Goal: Information Seeking & Learning: Check status

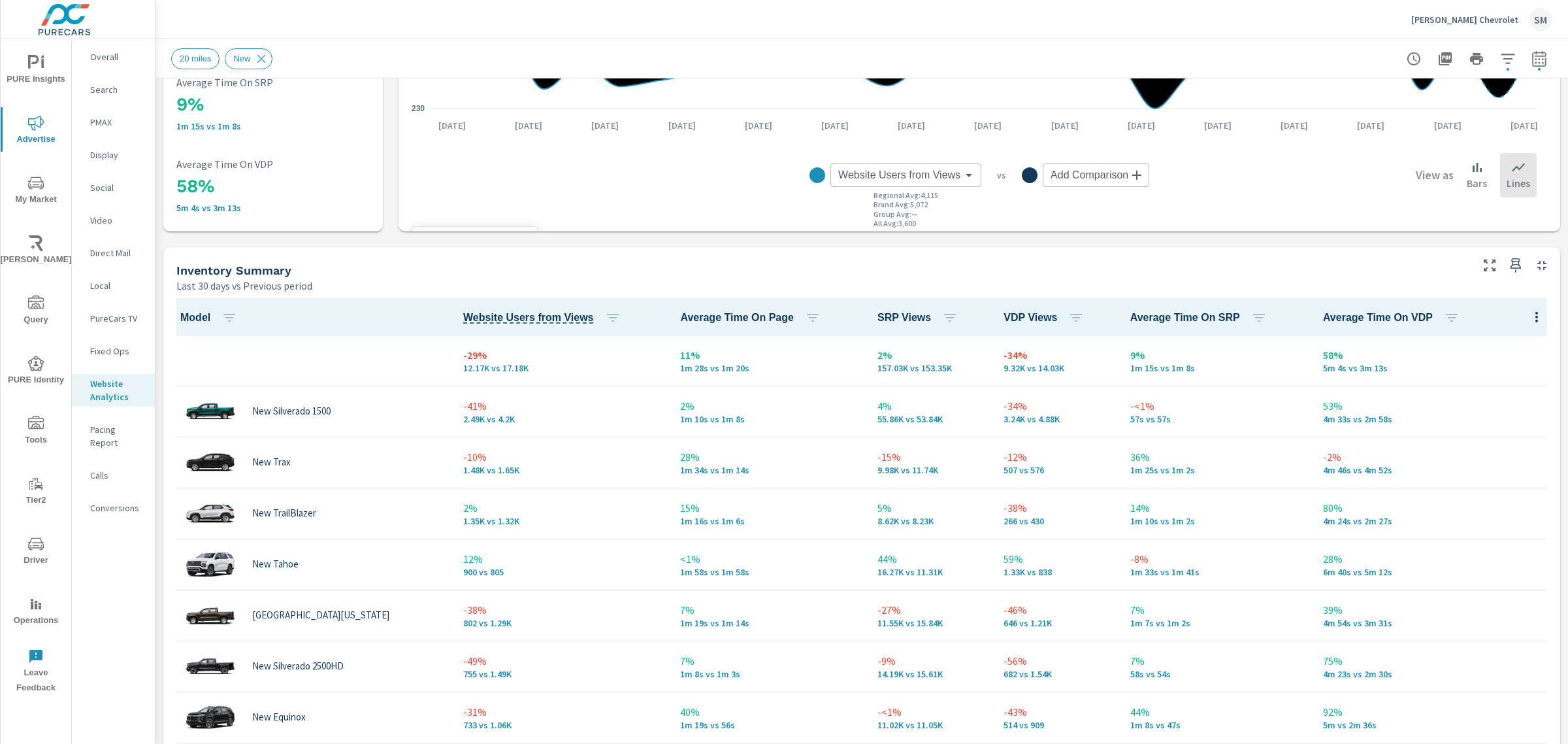
scroll to position [400, 0]
click at [1532, 57] on icon "button" at bounding box center [1539, 58] width 15 height 15
select select "Last 30 days"
select select "Previous period"
click at [1500, 57] on icon "button" at bounding box center [1508, 58] width 15 height 15
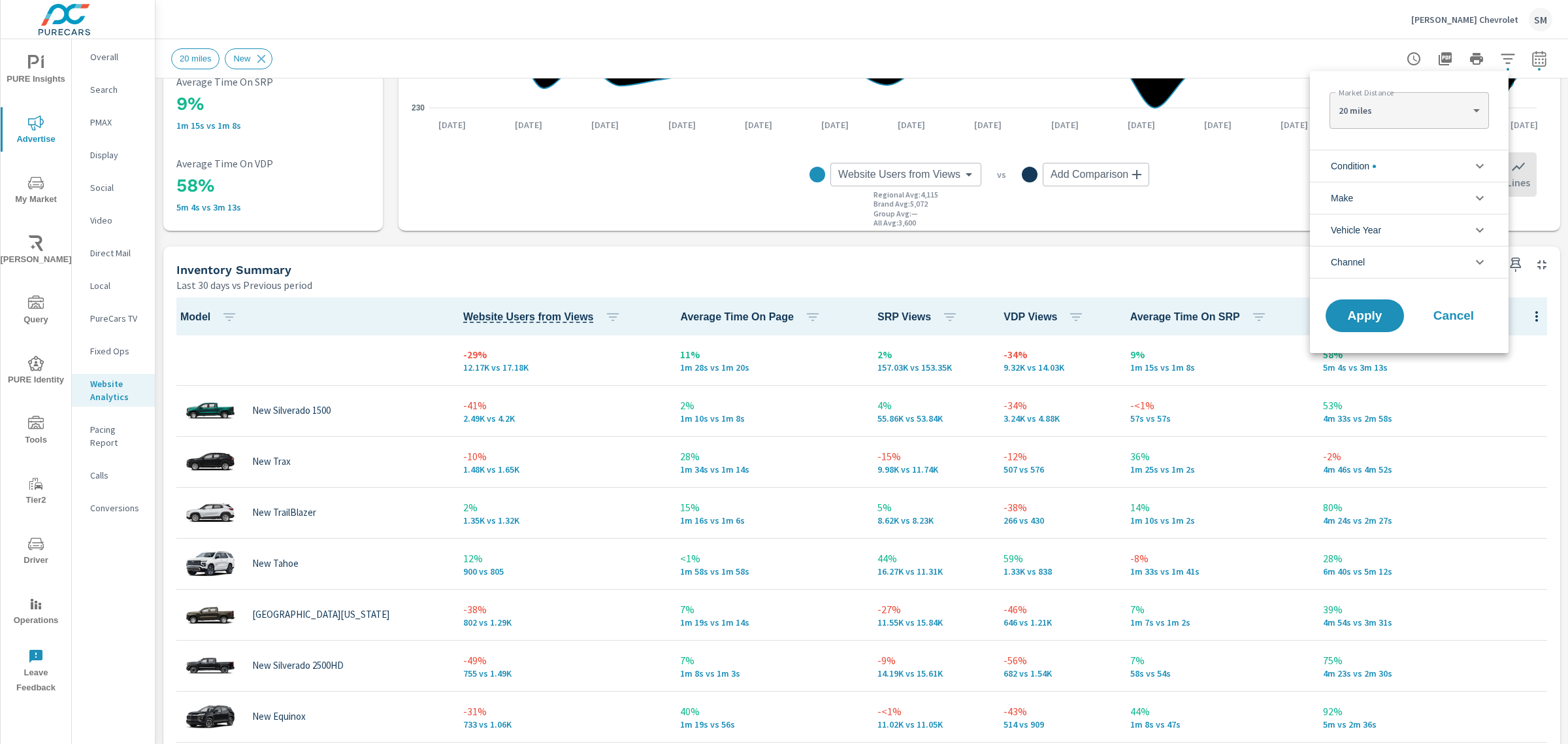
click at [1462, 161] on li "Condition" at bounding box center [1409, 166] width 199 height 32
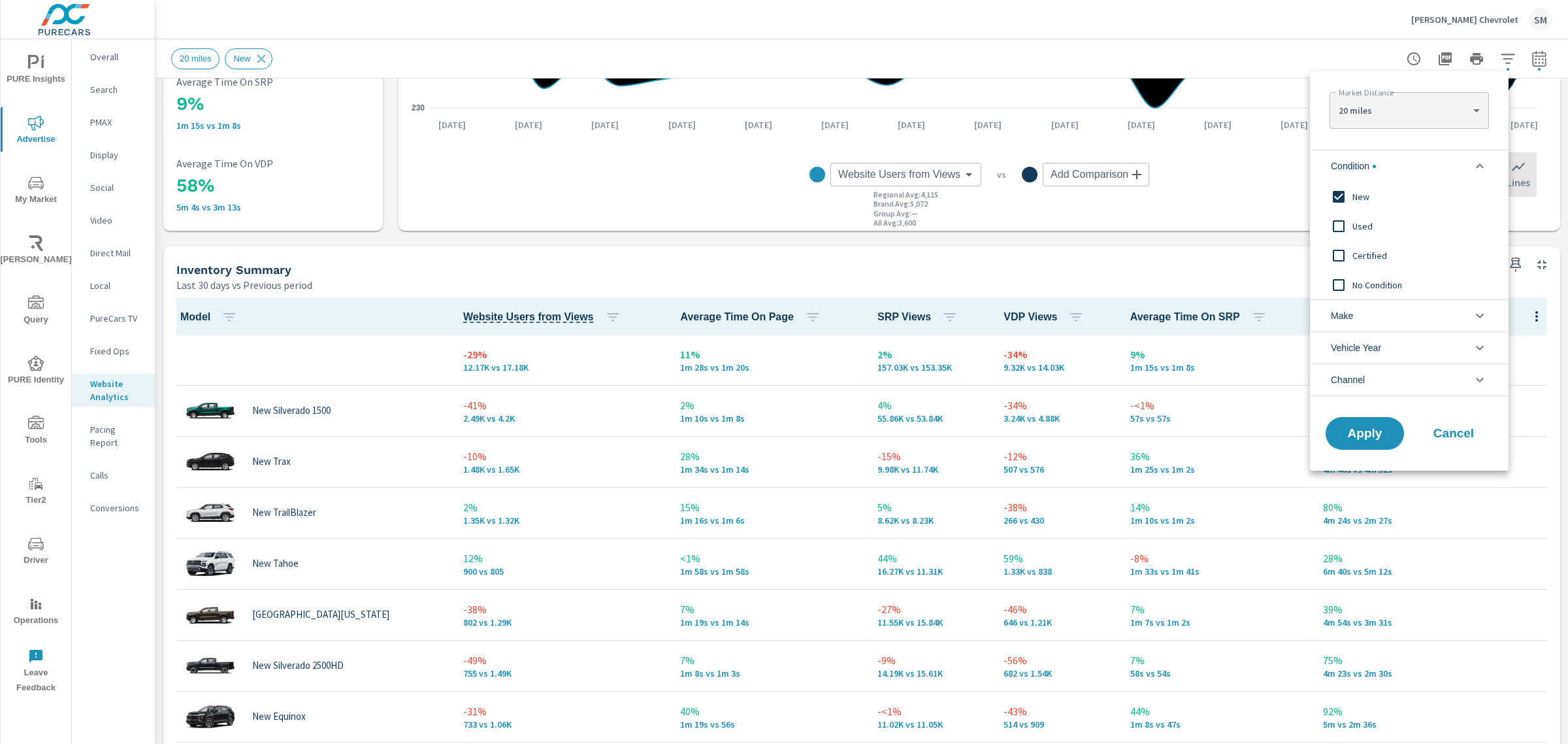
click at [1462, 161] on li "Condition" at bounding box center [1409, 166] width 199 height 32
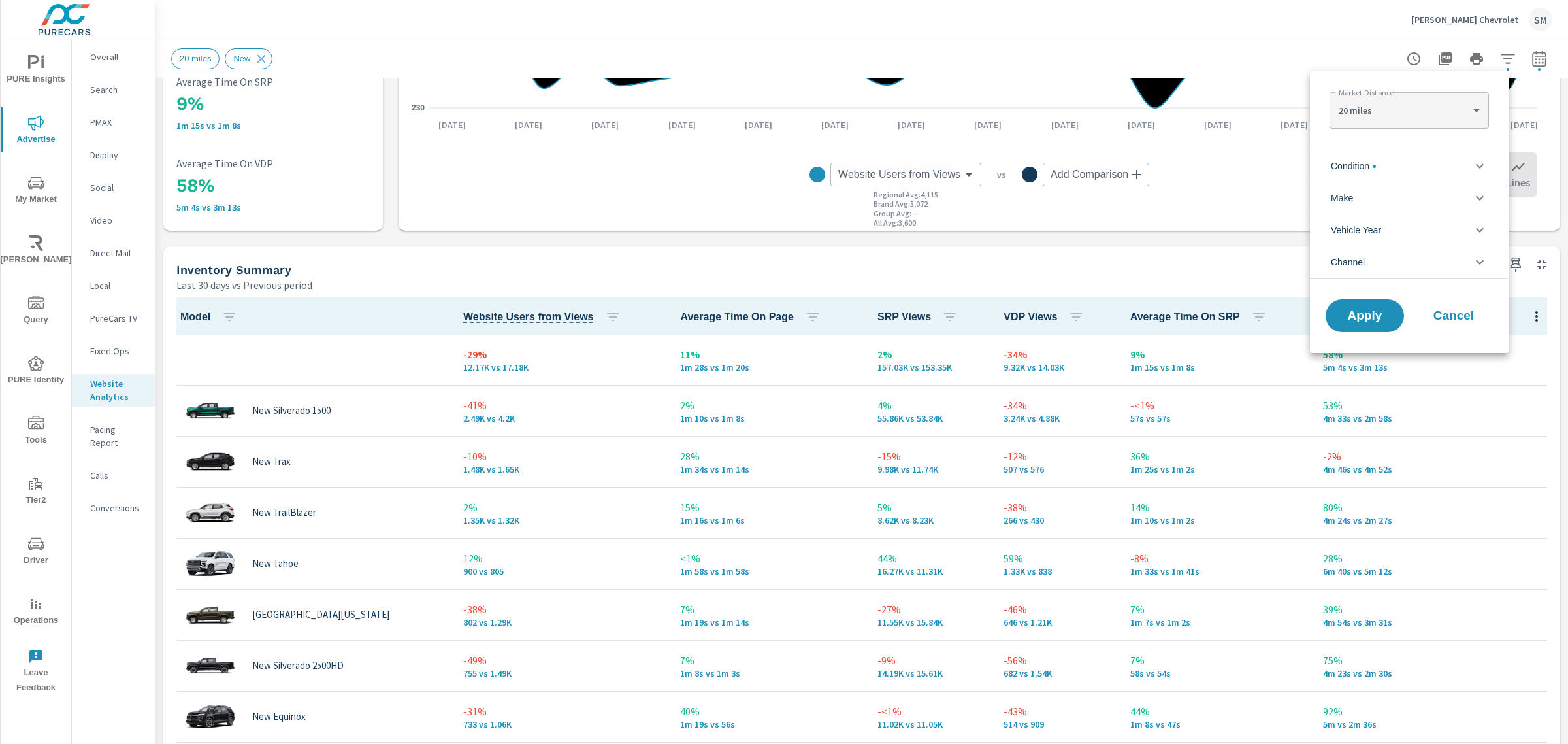
click at [1276, 16] on div at bounding box center [784, 372] width 1568 height 744
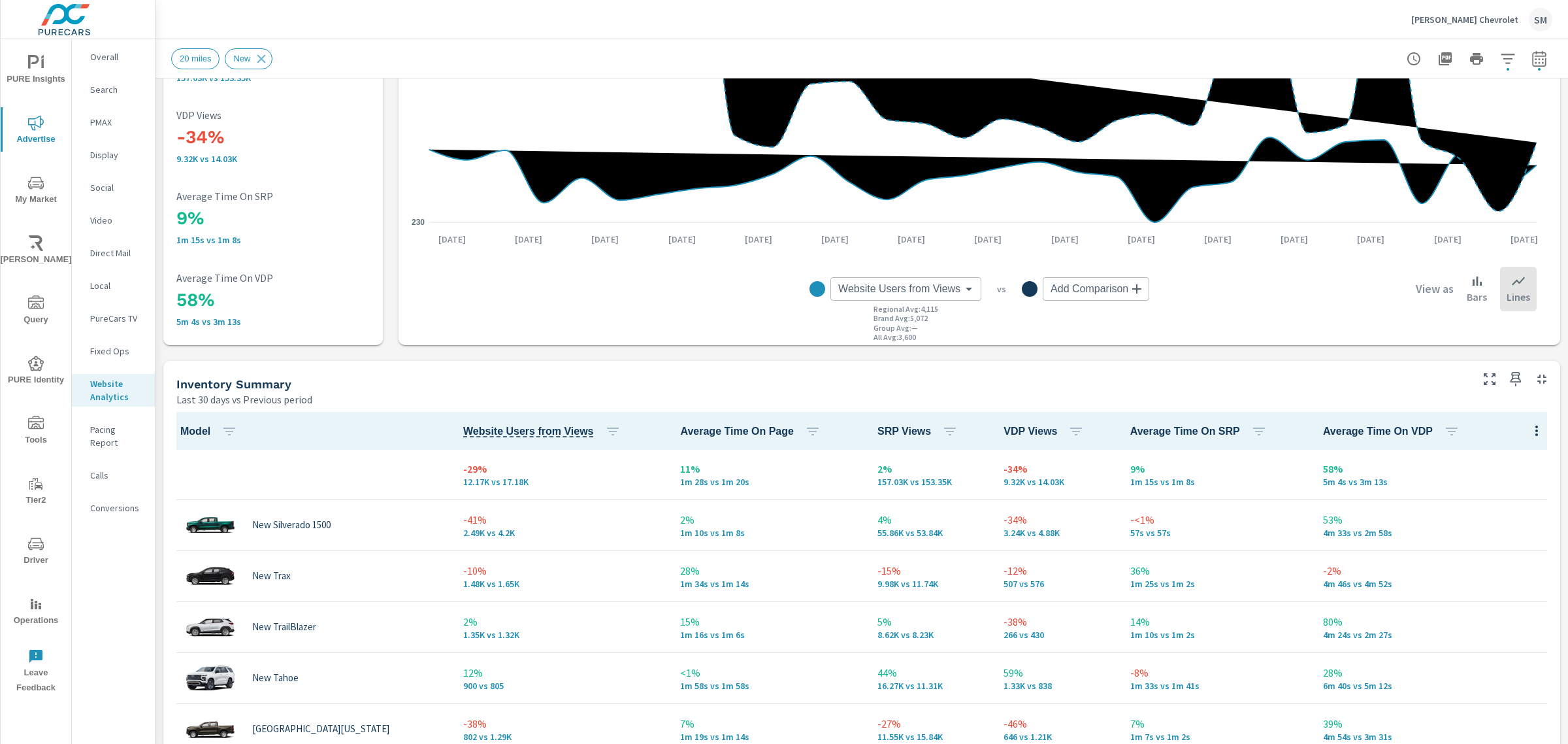
scroll to position [302, 0]
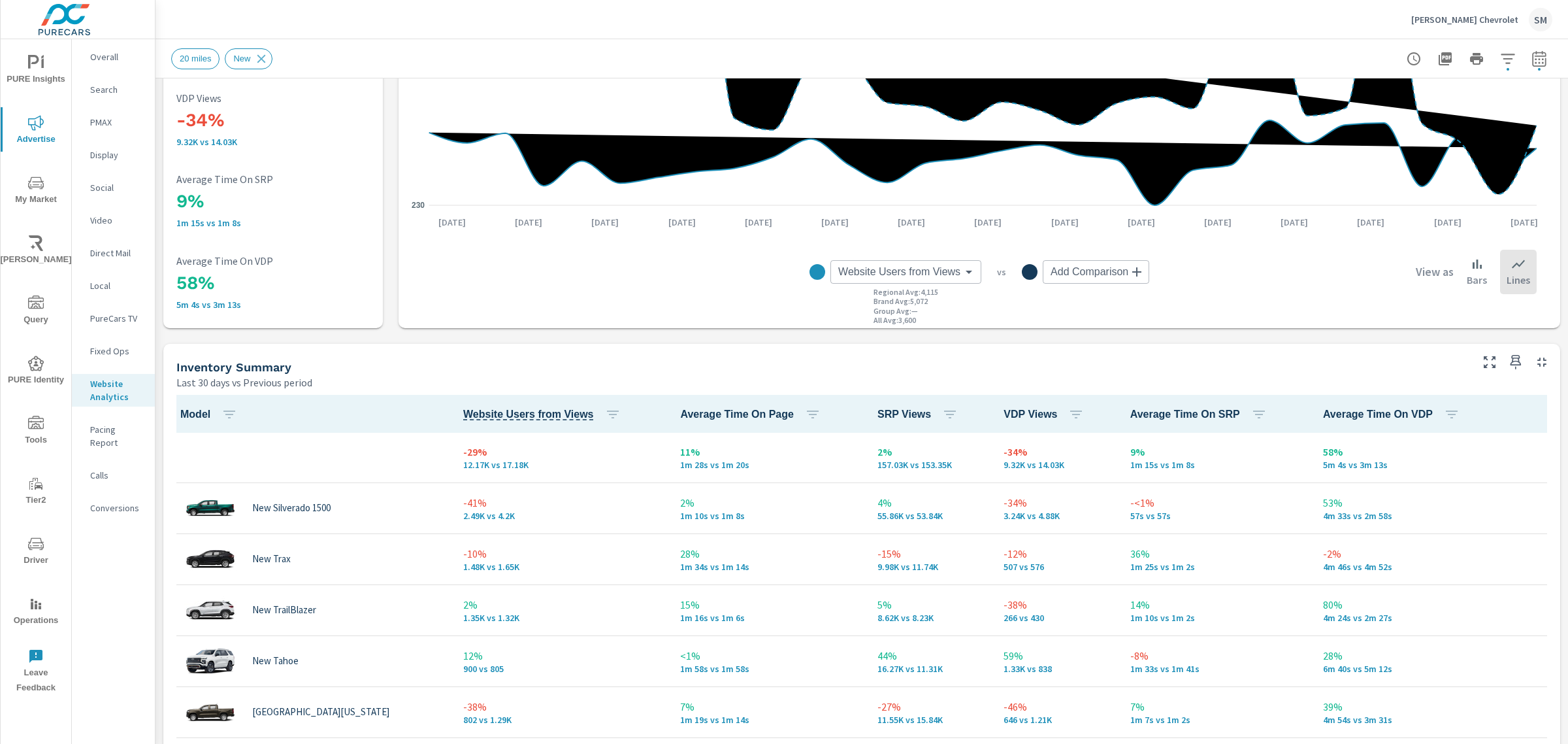
scroll to position [104, 0]
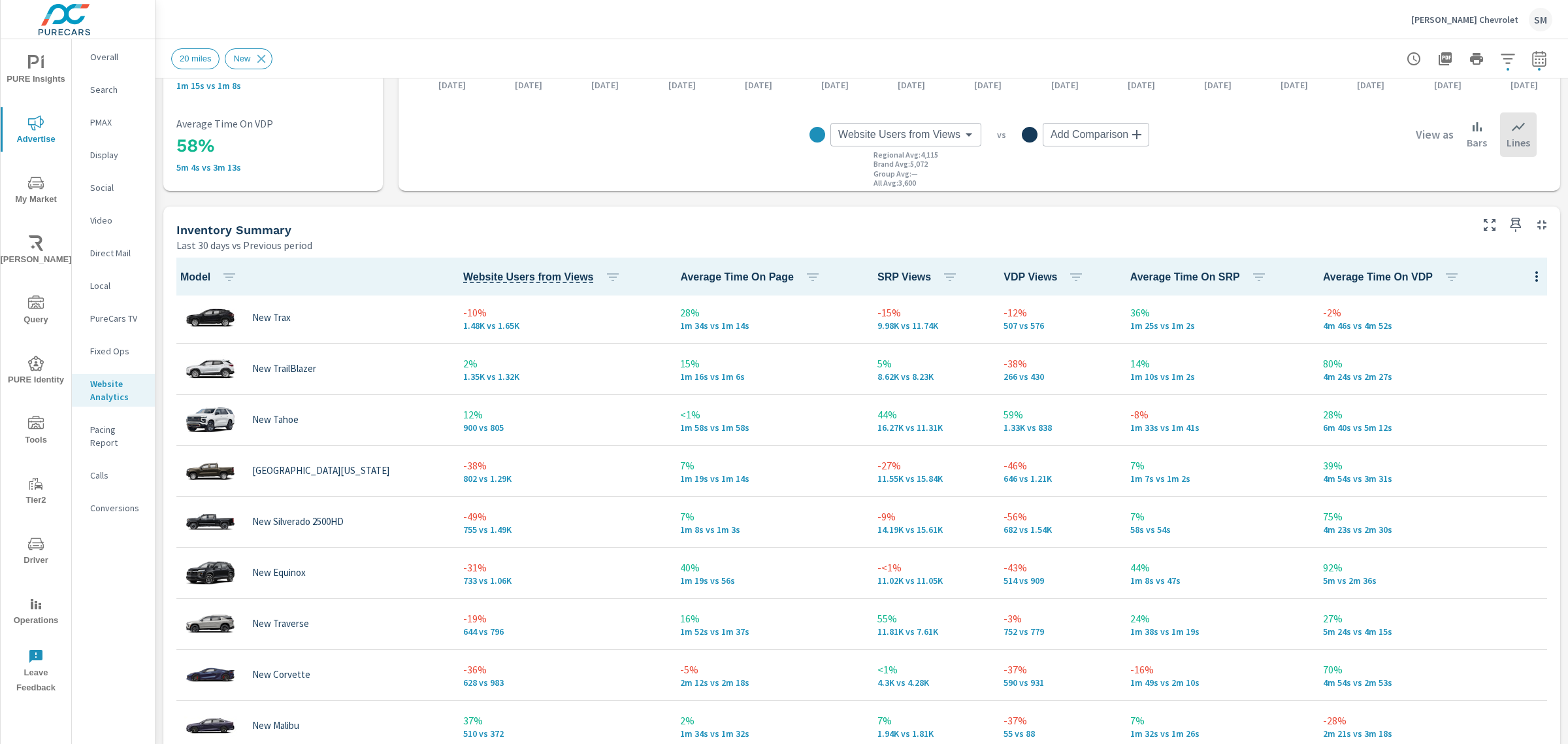
scroll to position [440, 0]
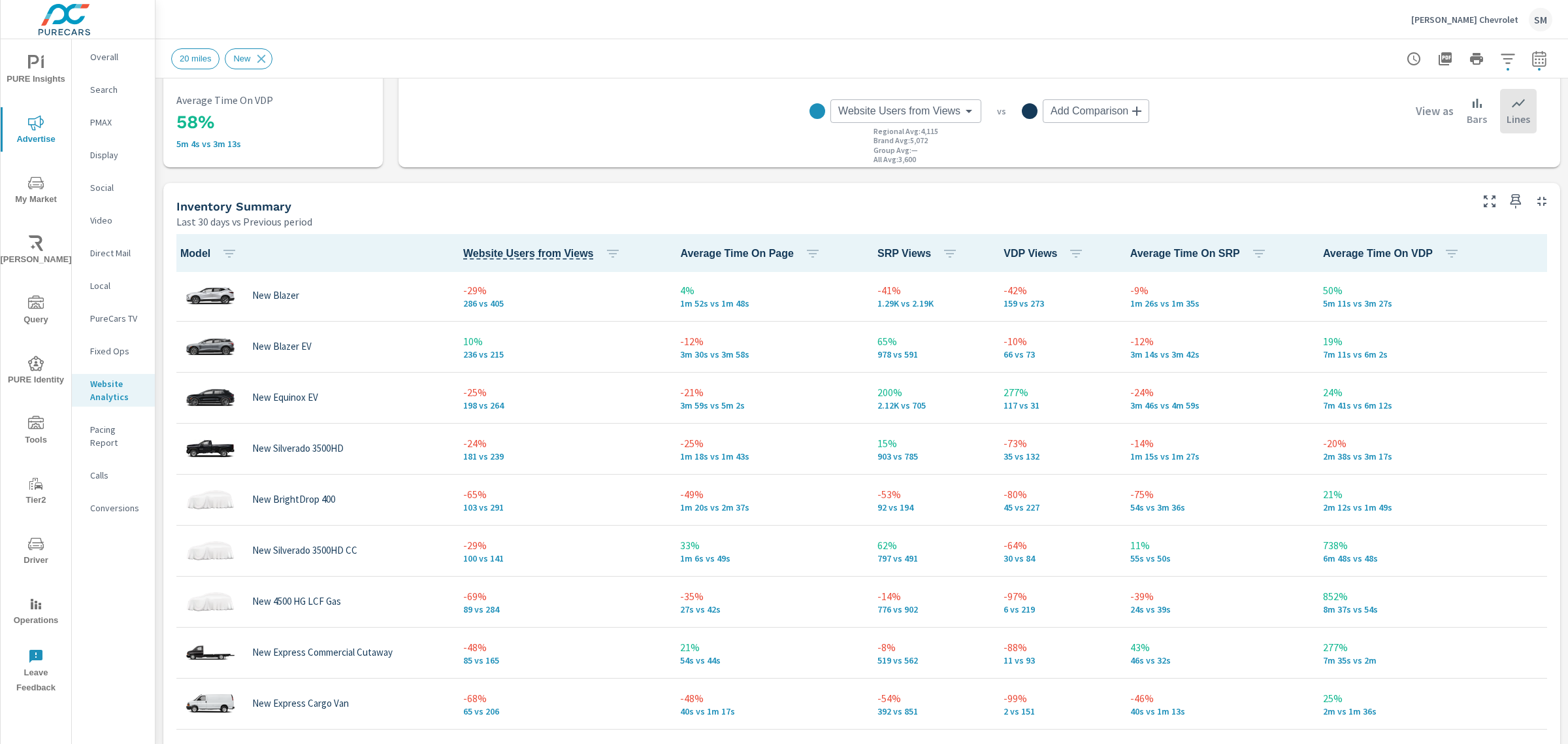
scroll to position [626, 0]
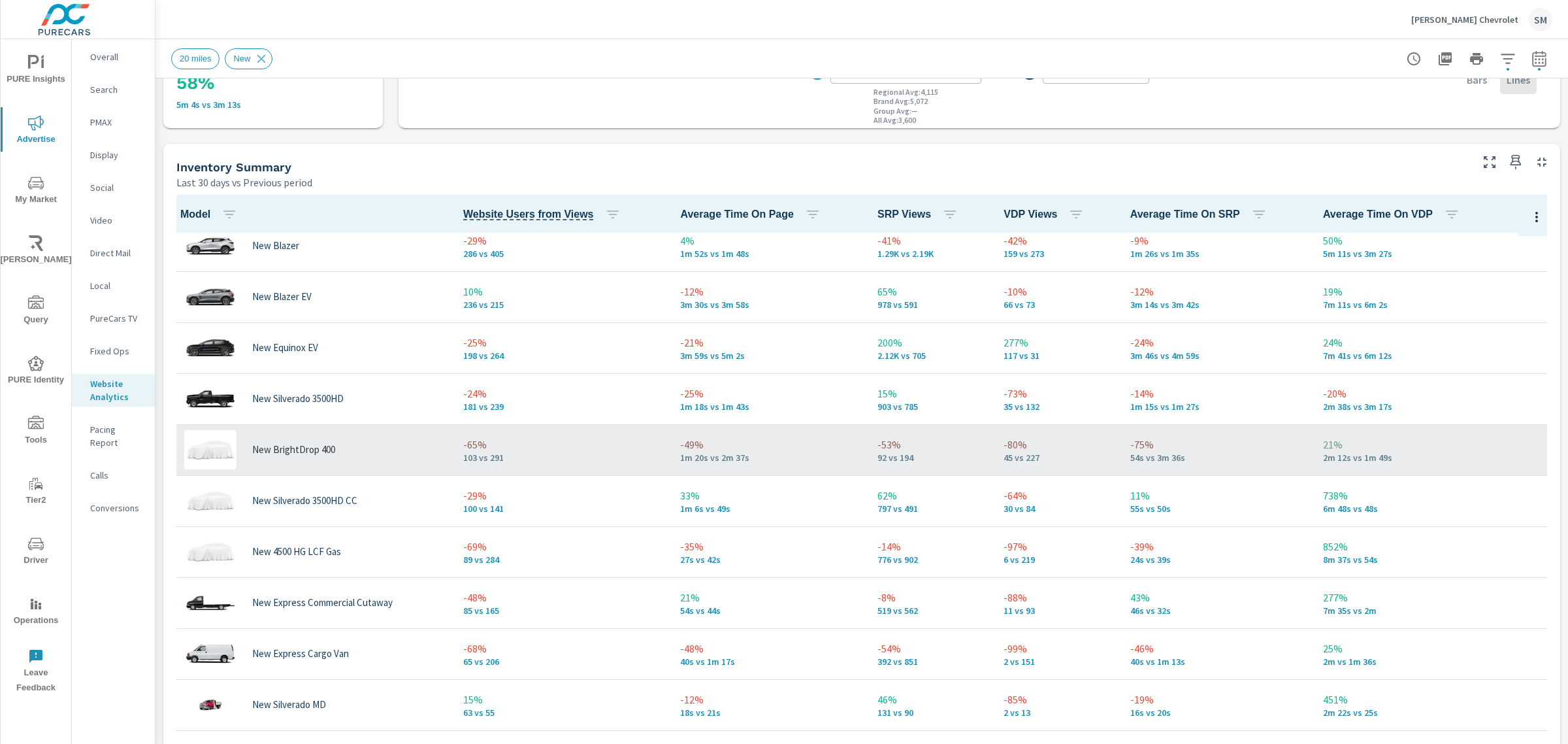
scroll to position [501, 0]
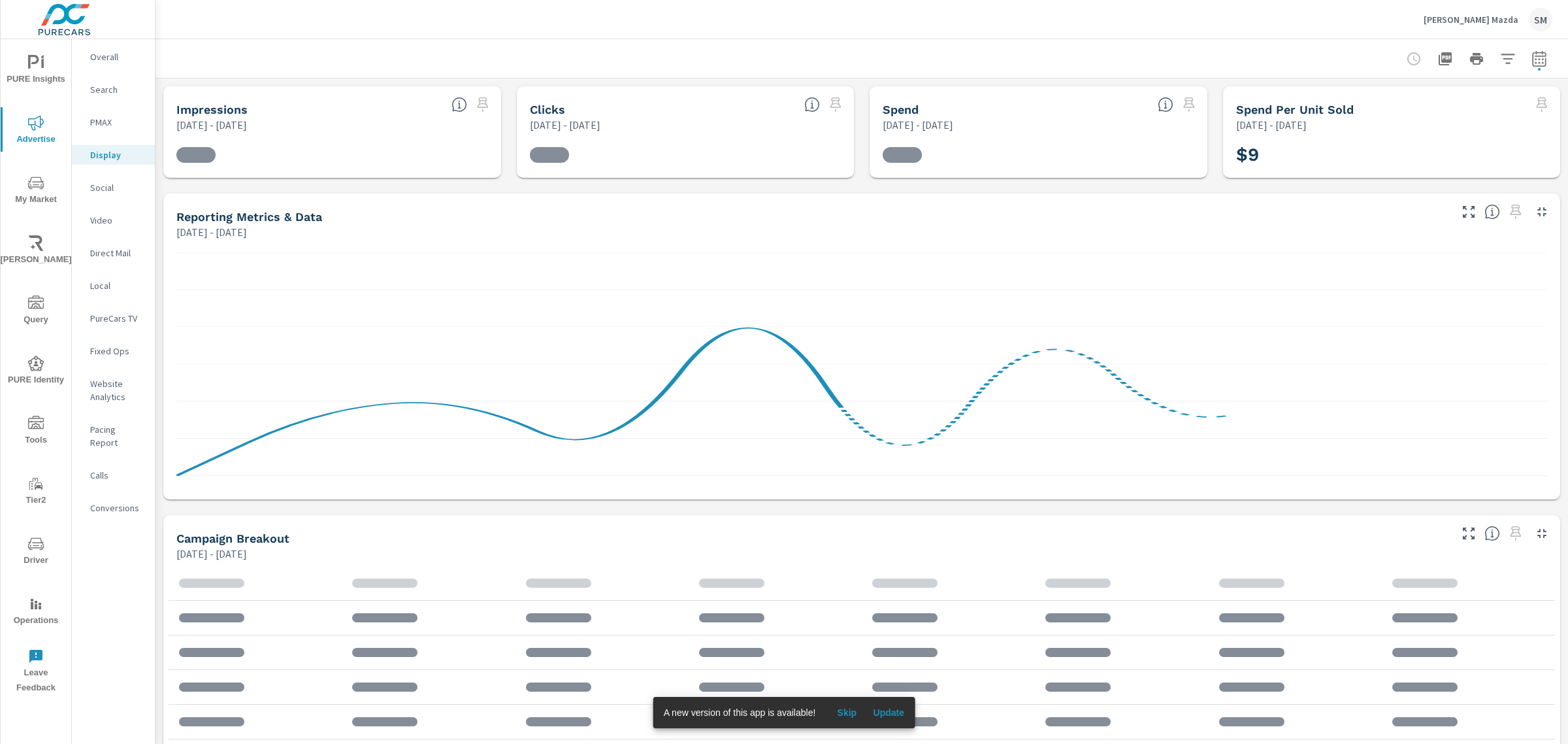
click at [886, 708] on span "Update" at bounding box center [888, 712] width 32 height 12
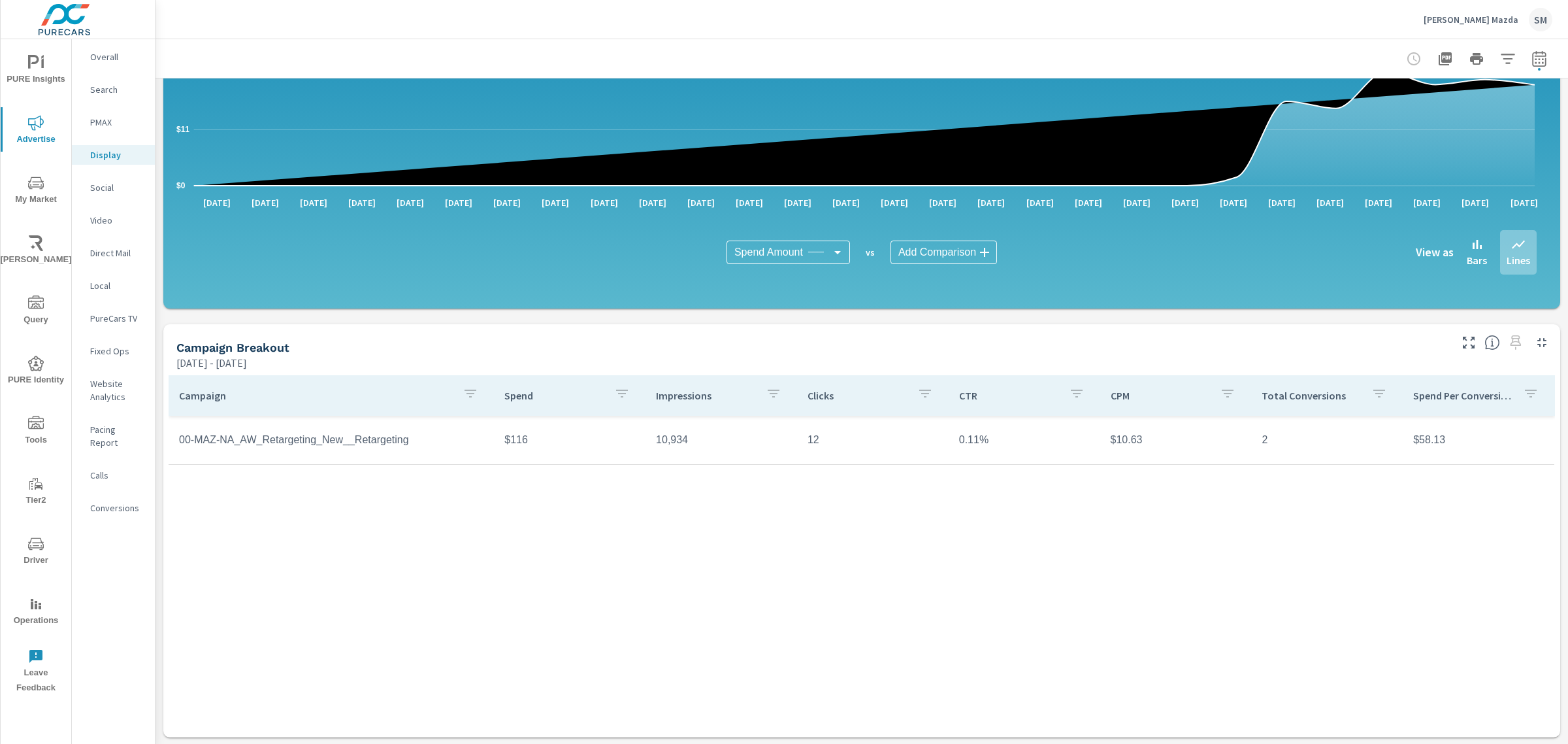
scroll to position [191, 0]
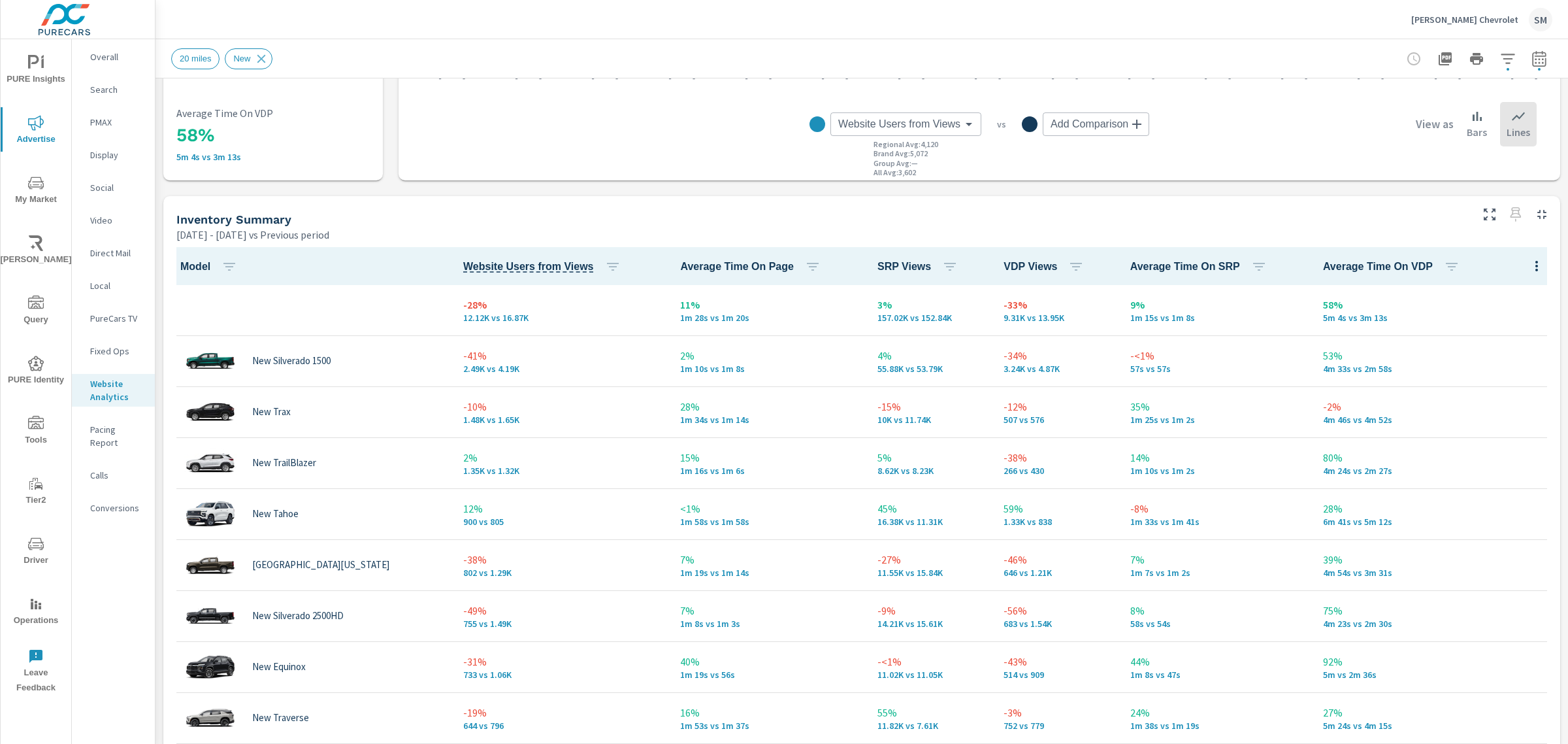
scroll to position [449, 0]
